Goal: Navigation & Orientation: Find specific page/section

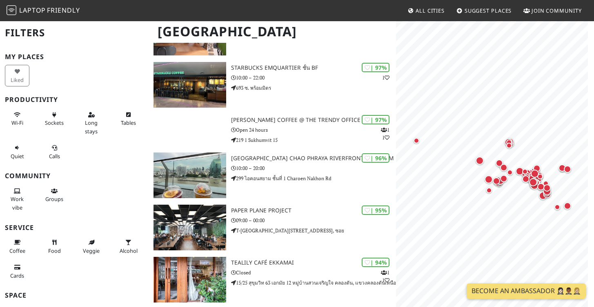
scroll to position [217, 0]
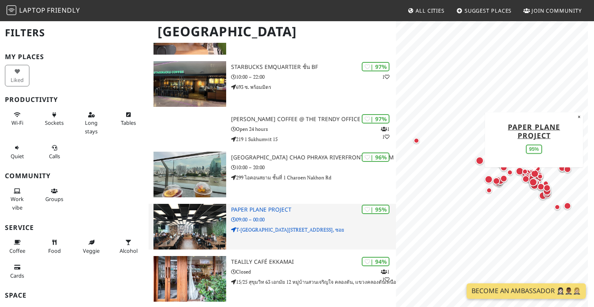
click at [276, 213] on h3 "Paper Plane Project" at bounding box center [313, 210] width 165 height 7
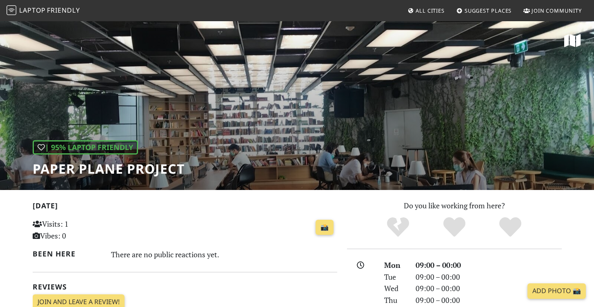
click at [146, 168] on h1 "Paper Plane Project" at bounding box center [109, 169] width 152 height 16
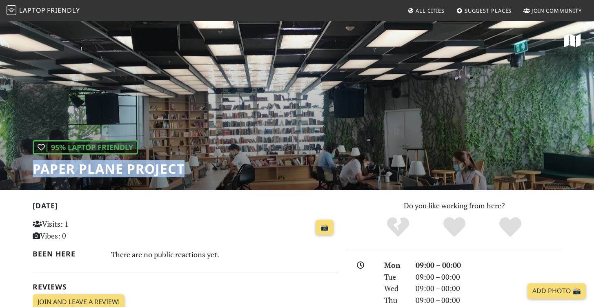
click at [146, 168] on h1 "Paper Plane Project" at bounding box center [109, 169] width 152 height 16
copy div "Paper Plane Project"
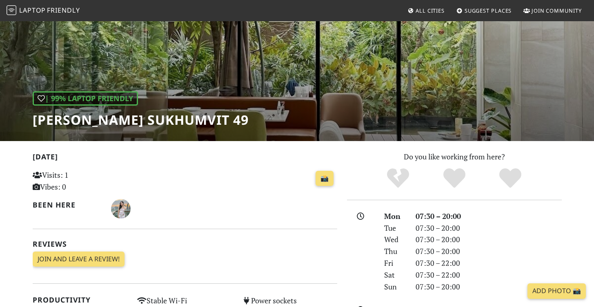
scroll to position [57, 0]
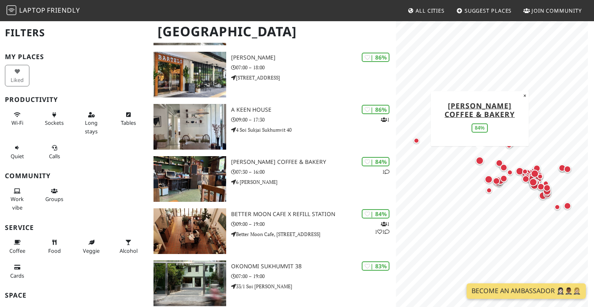
scroll to position [631, 0]
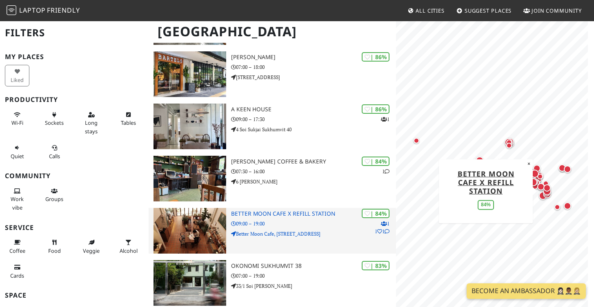
click at [266, 214] on h3 "Better Moon cafe x Refill Station" at bounding box center [313, 214] width 165 height 7
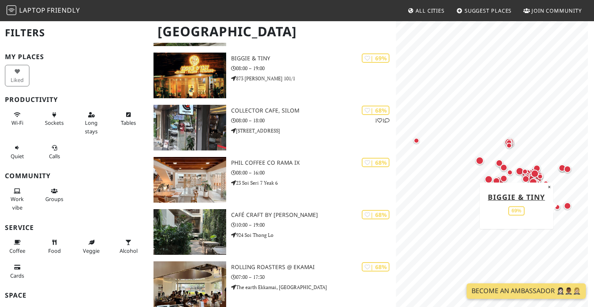
scroll to position [1522, 0]
